Goal: Use online tool/utility: Utilize a website feature to perform a specific function

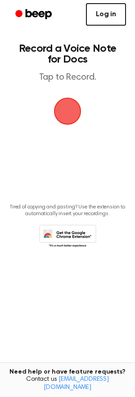
click at [109, 17] on link "Log in" at bounding box center [106, 14] width 40 height 23
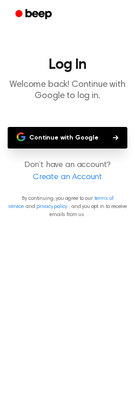
click at [79, 137] on button "Continue with Google" at bounding box center [68, 138] width 120 height 22
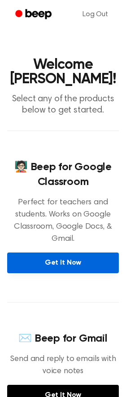
click at [74, 264] on link "Get It Now" at bounding box center [63, 262] width 112 height 21
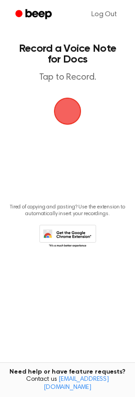
click at [68, 113] on span "button" at bounding box center [67, 111] width 25 height 25
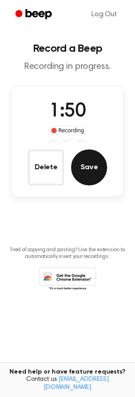
click at [96, 172] on button "Save" at bounding box center [89, 167] width 36 height 36
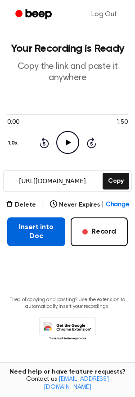
click at [44, 233] on button "Insert into Doc" at bounding box center [36, 231] width 58 height 29
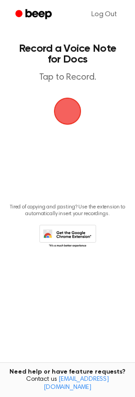
click at [67, 108] on span "button" at bounding box center [67, 111] width 25 height 25
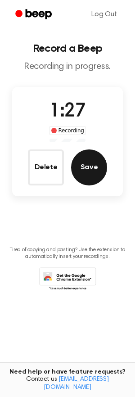
click at [94, 169] on button "Save" at bounding box center [89, 167] width 36 height 36
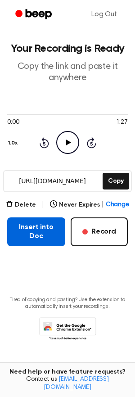
click at [32, 234] on button "Insert into Doc" at bounding box center [36, 231] width 58 height 29
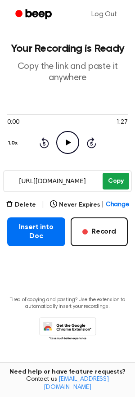
click at [107, 180] on button "Copy" at bounding box center [116, 181] width 27 height 17
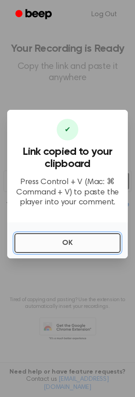
click at [47, 244] on button "OK" at bounding box center [67, 243] width 106 height 20
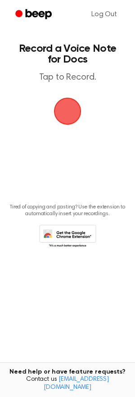
click at [68, 115] on span "button" at bounding box center [67, 111] width 25 height 25
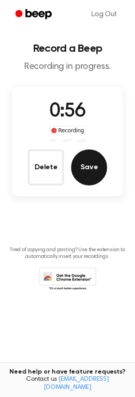
click at [88, 167] on button "Save" at bounding box center [89, 167] width 36 height 36
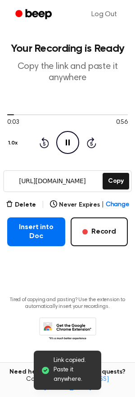
click at [64, 144] on icon "Pause Audio" at bounding box center [67, 142] width 23 height 23
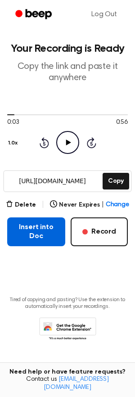
click at [41, 238] on button "Insert into Doc" at bounding box center [36, 231] width 58 height 29
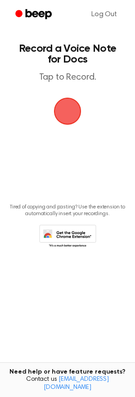
click at [64, 107] on span "button" at bounding box center [67, 111] width 25 height 25
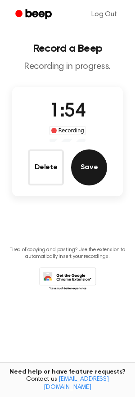
click at [96, 166] on button "Save" at bounding box center [89, 167] width 36 height 36
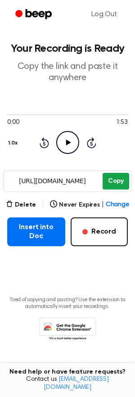
click at [113, 179] on button "Copy" at bounding box center [116, 181] width 27 height 17
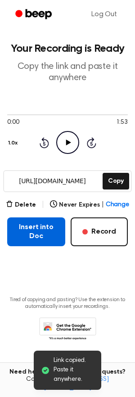
click at [37, 234] on button "Insert into Doc" at bounding box center [36, 231] width 58 height 29
